Goal: Information Seeking & Learning: Learn about a topic

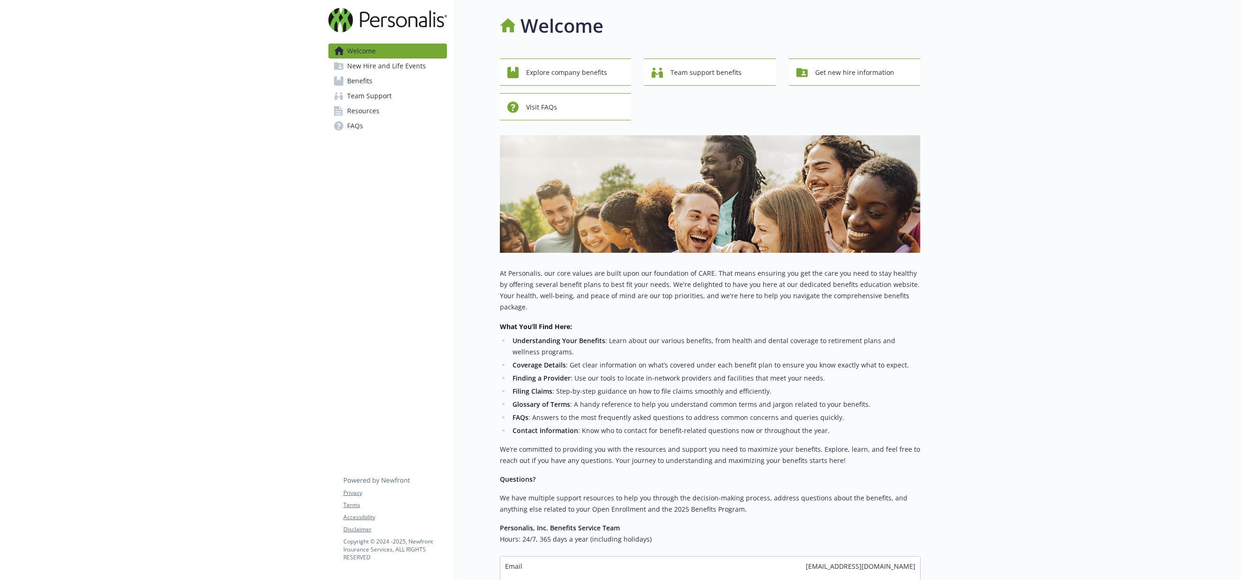
click at [360, 65] on span "New Hire and Life Events" at bounding box center [386, 66] width 79 height 15
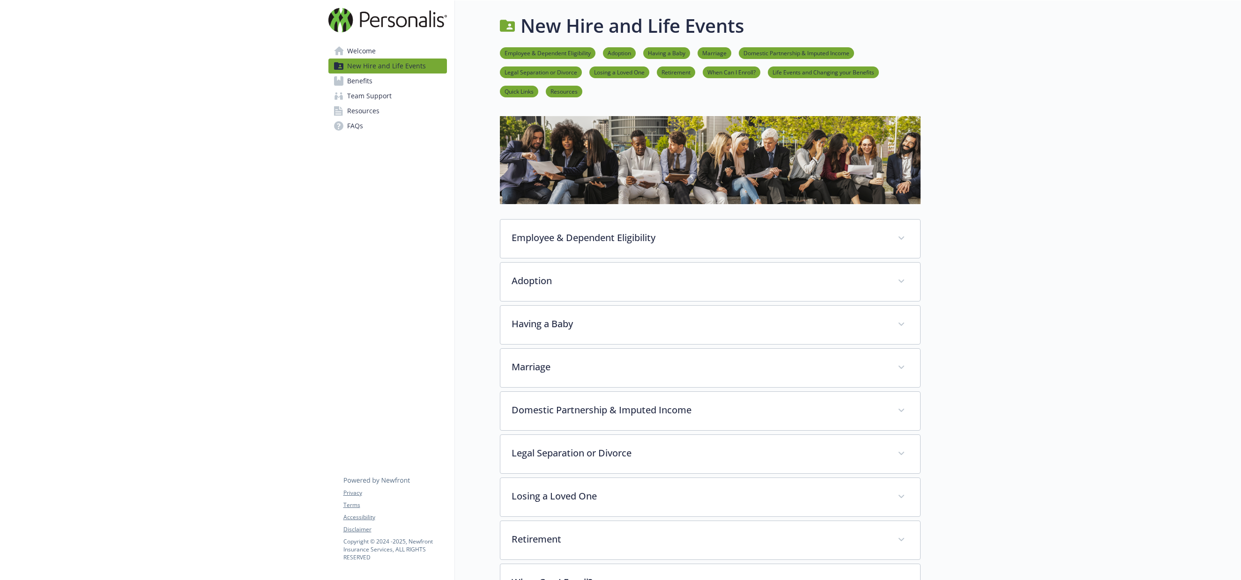
click at [372, 85] on link "Benefits" at bounding box center [387, 81] width 118 height 15
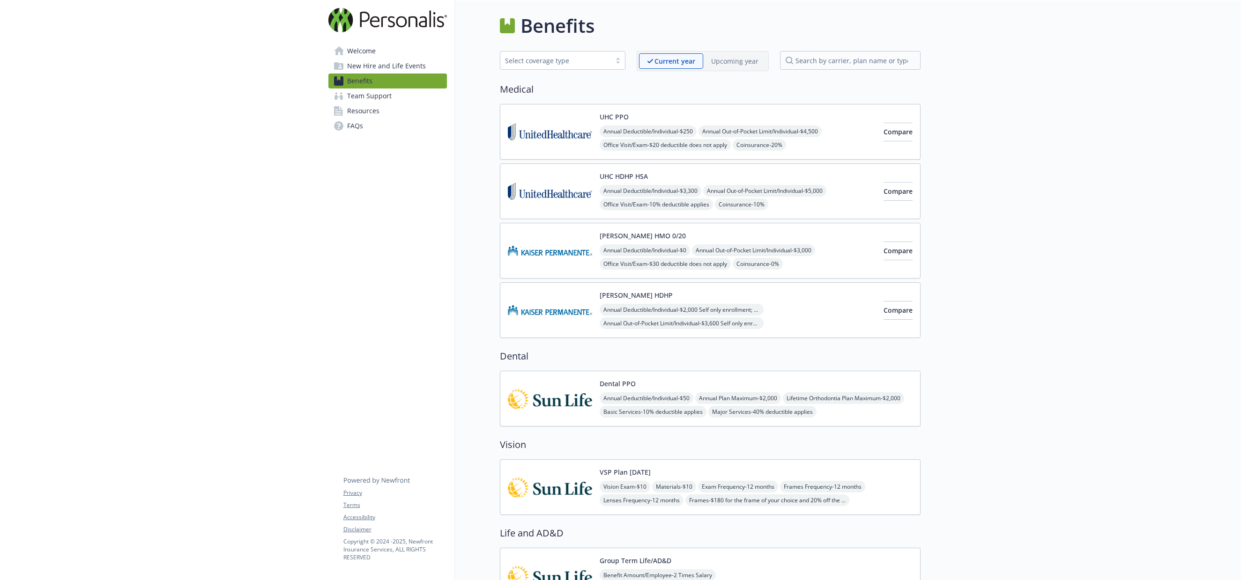
click at [363, 106] on span "Resources" at bounding box center [363, 111] width 32 height 15
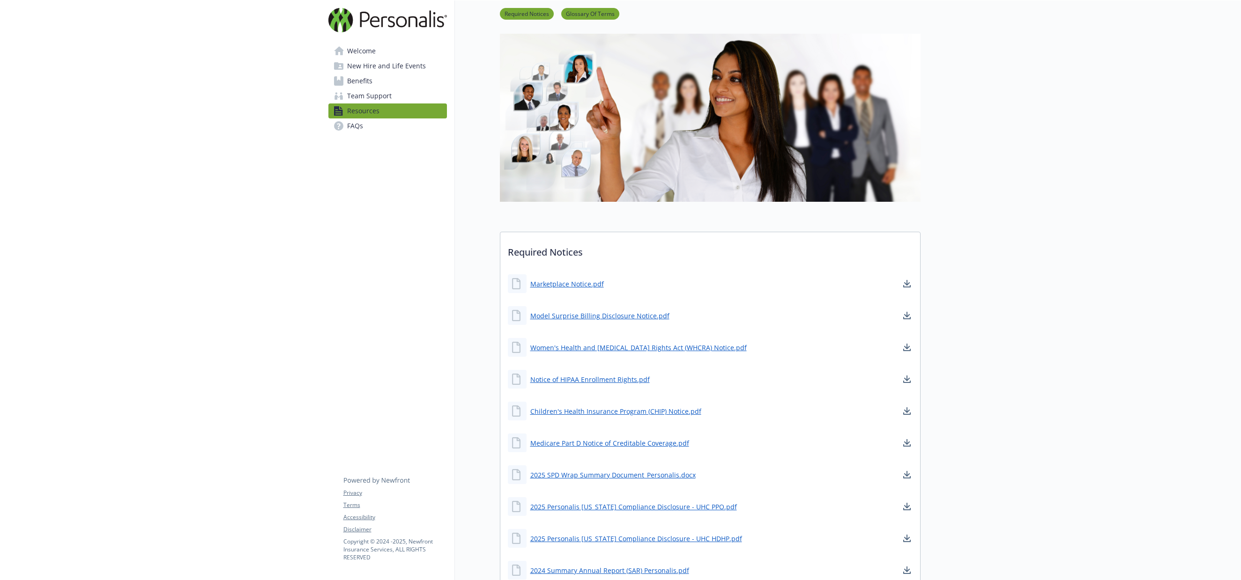
click at [363, 89] on span "Team Support" at bounding box center [369, 96] width 44 height 15
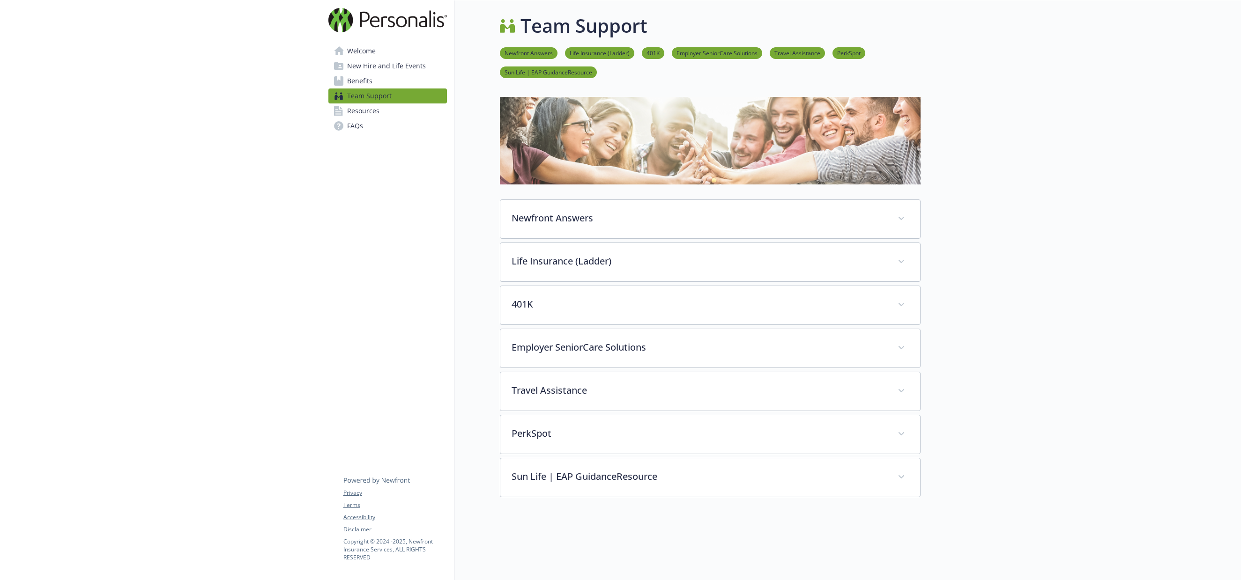
click at [354, 129] on span "FAQs" at bounding box center [355, 125] width 16 height 15
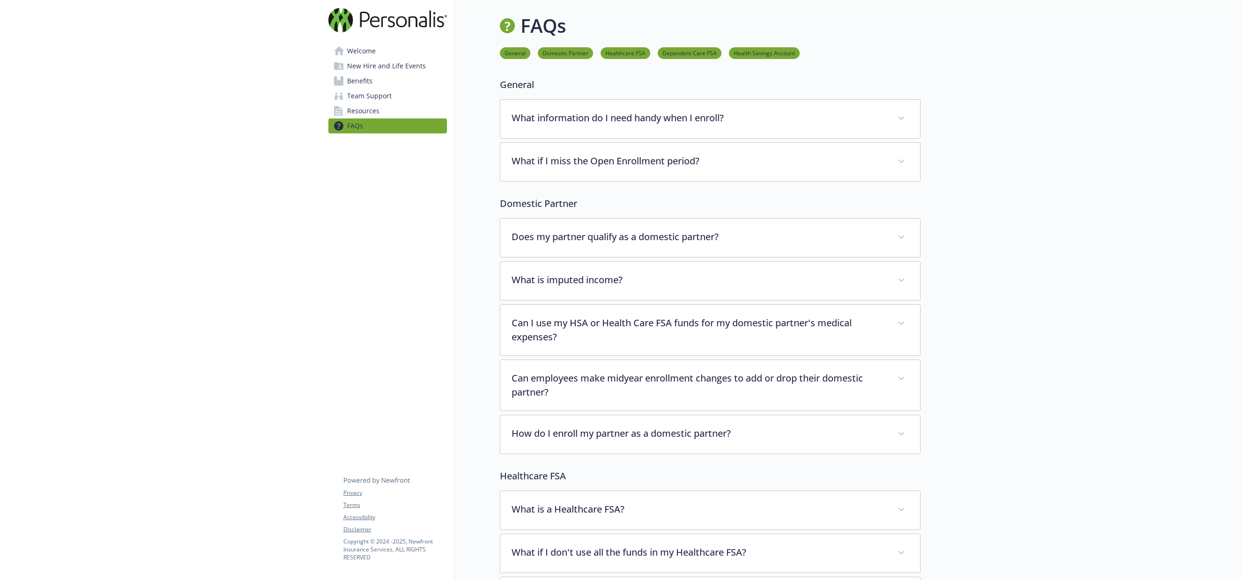
click at [396, 51] on link "Welcome" at bounding box center [387, 51] width 118 height 15
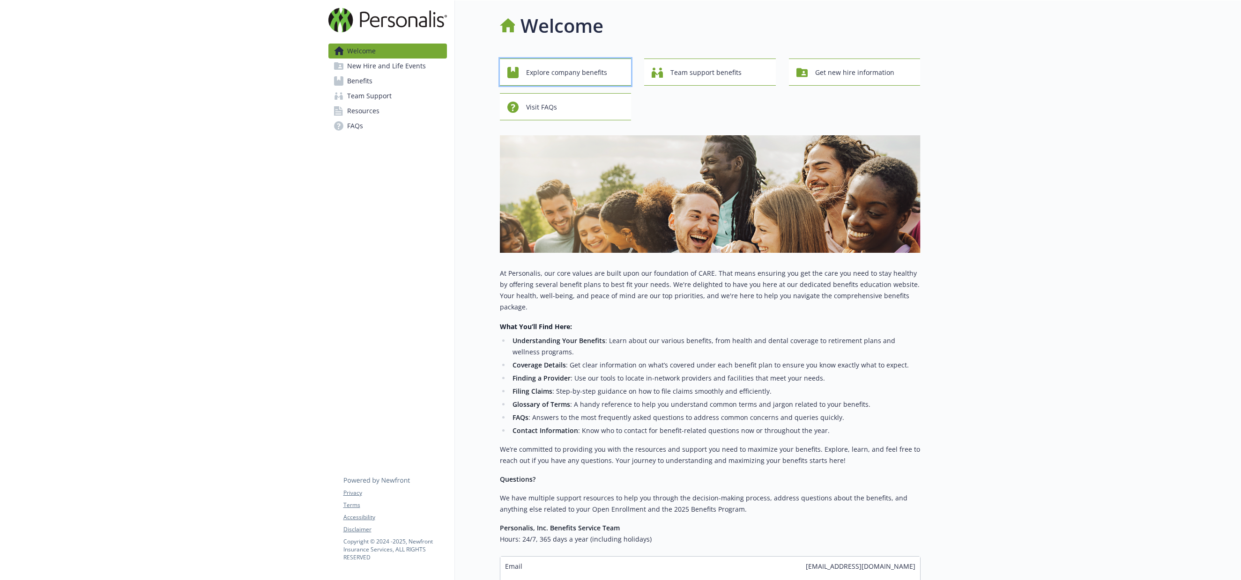
click at [553, 79] on span "Explore company benefits" at bounding box center [566, 73] width 81 height 18
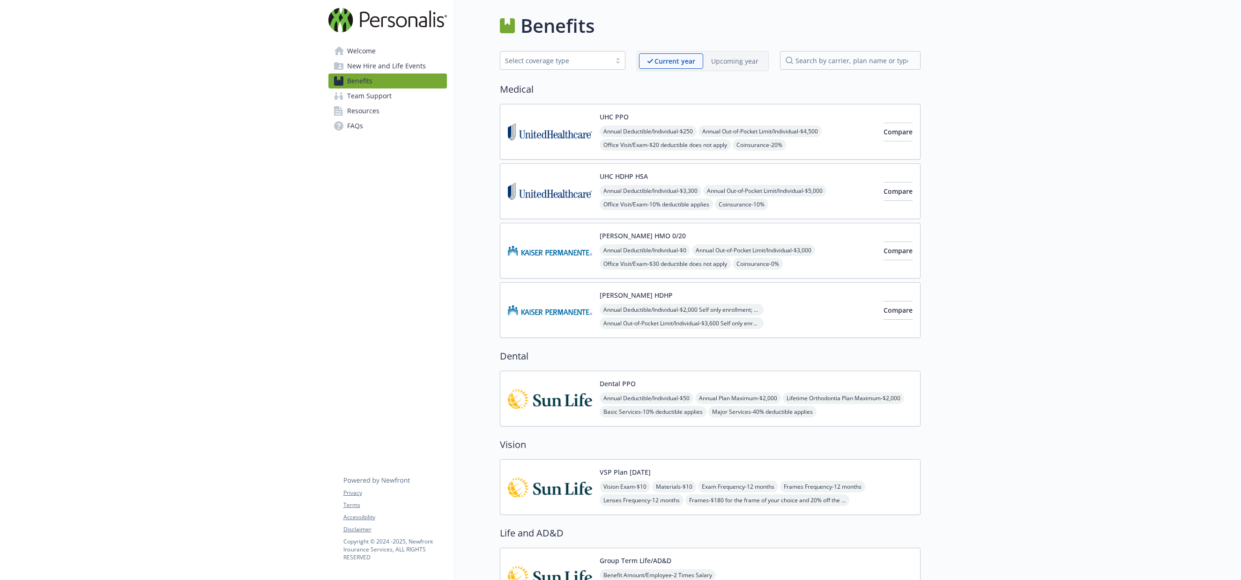
click at [369, 59] on span "New Hire and Life Events" at bounding box center [386, 66] width 79 height 15
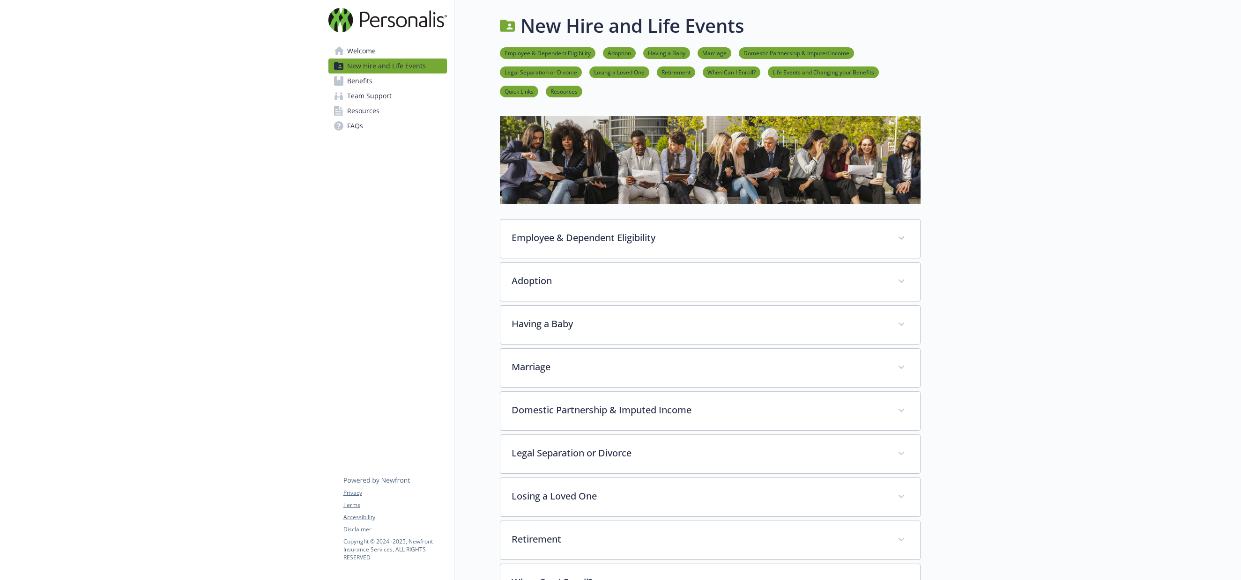
click at [370, 52] on span "Welcome" at bounding box center [361, 51] width 29 height 15
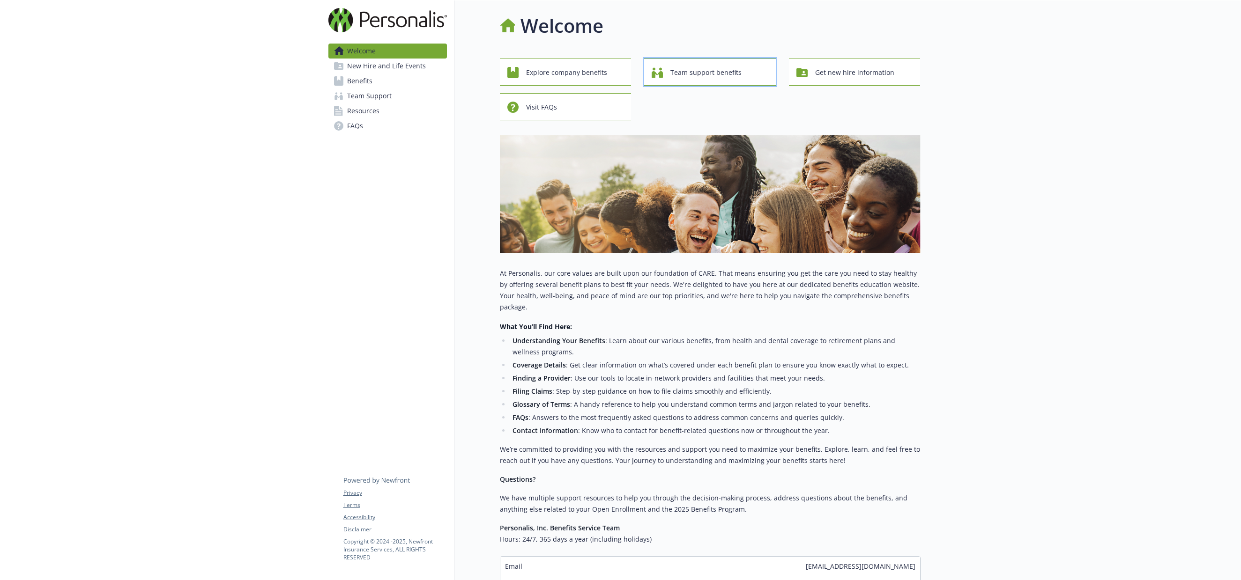
click at [709, 81] on button "Team support benefits" at bounding box center [710, 72] width 132 height 27
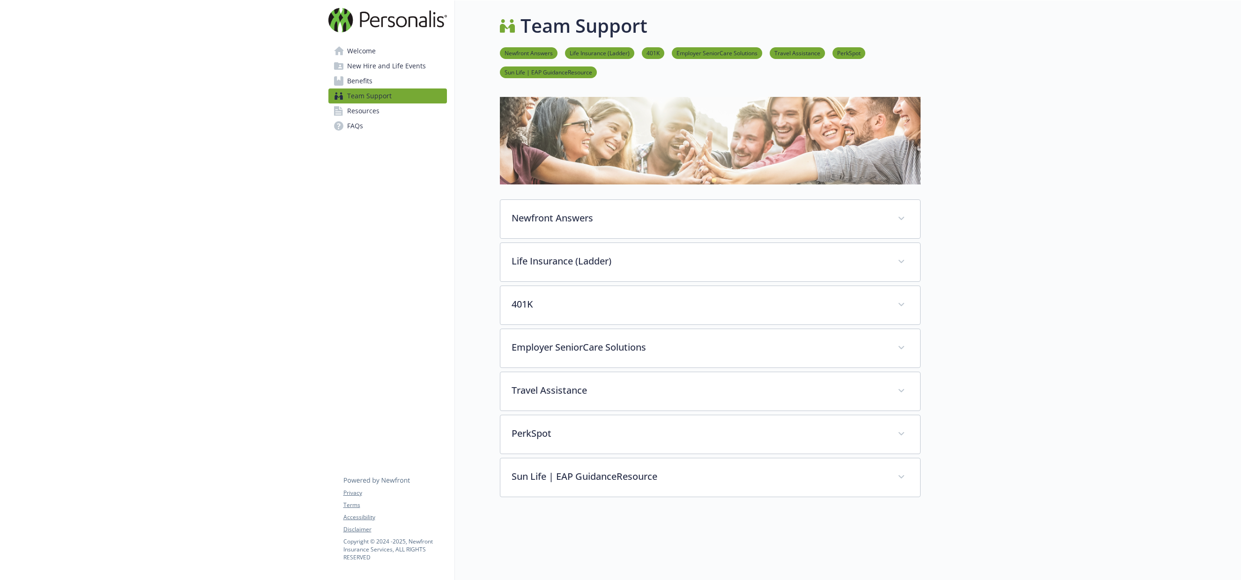
click at [357, 44] on span "Welcome" at bounding box center [361, 51] width 29 height 15
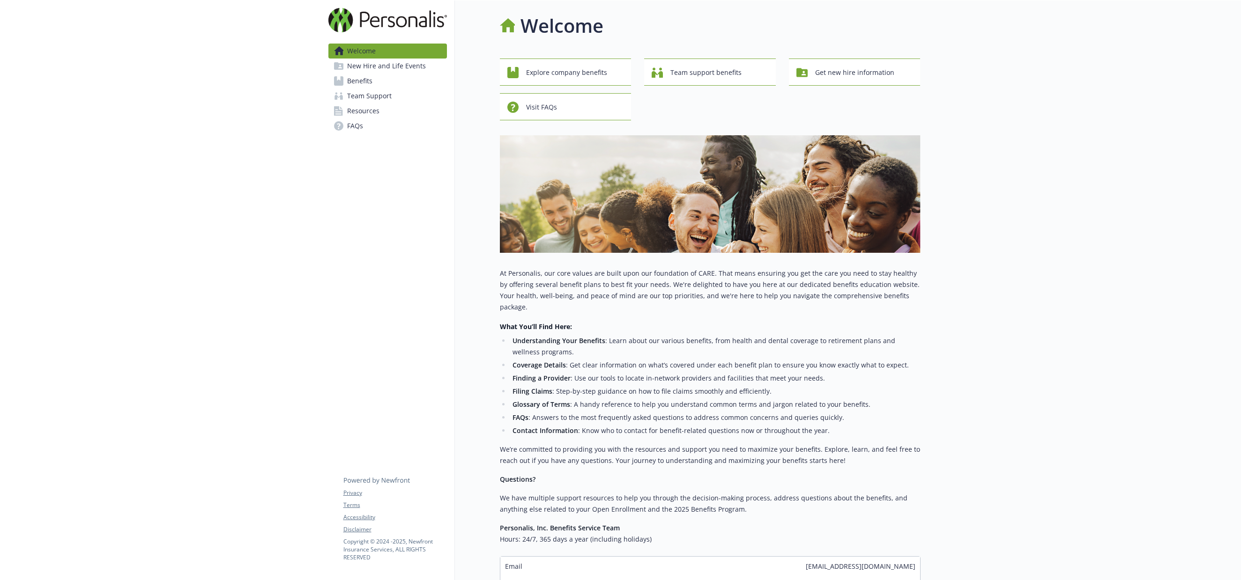
click at [474, 125] on div "Welcome Explore company benefits Team support benefits Get new hire information…" at bounding box center [688, 303] width 466 height 607
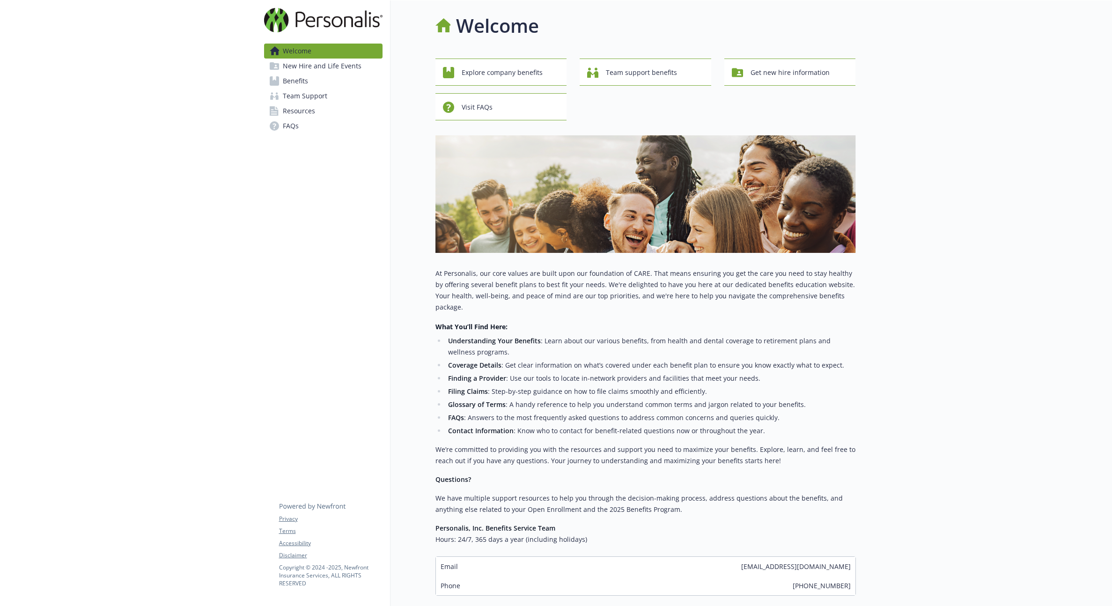
drag, startPoint x: 986, startPoint y: 288, endPoint x: 872, endPoint y: 184, distance: 153.8
click at [981, 281] on div at bounding box center [984, 331] width 257 height 663
